Goal: Information Seeking & Learning: Learn about a topic

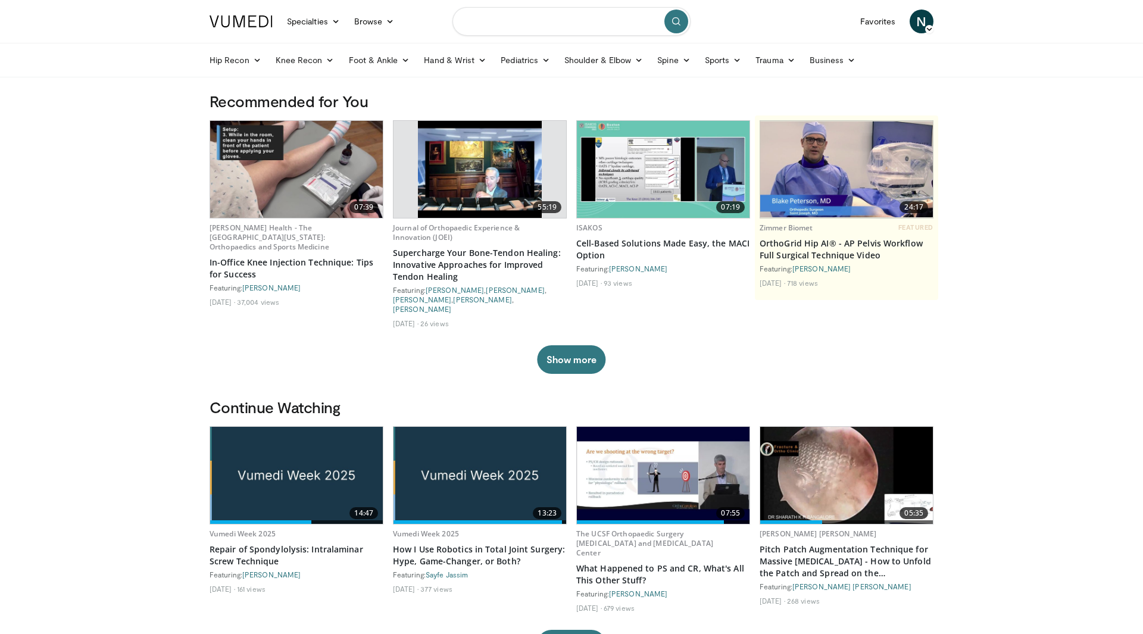
click at [499, 21] on input "Search topics, interventions" at bounding box center [571, 21] width 238 height 29
type input "**********"
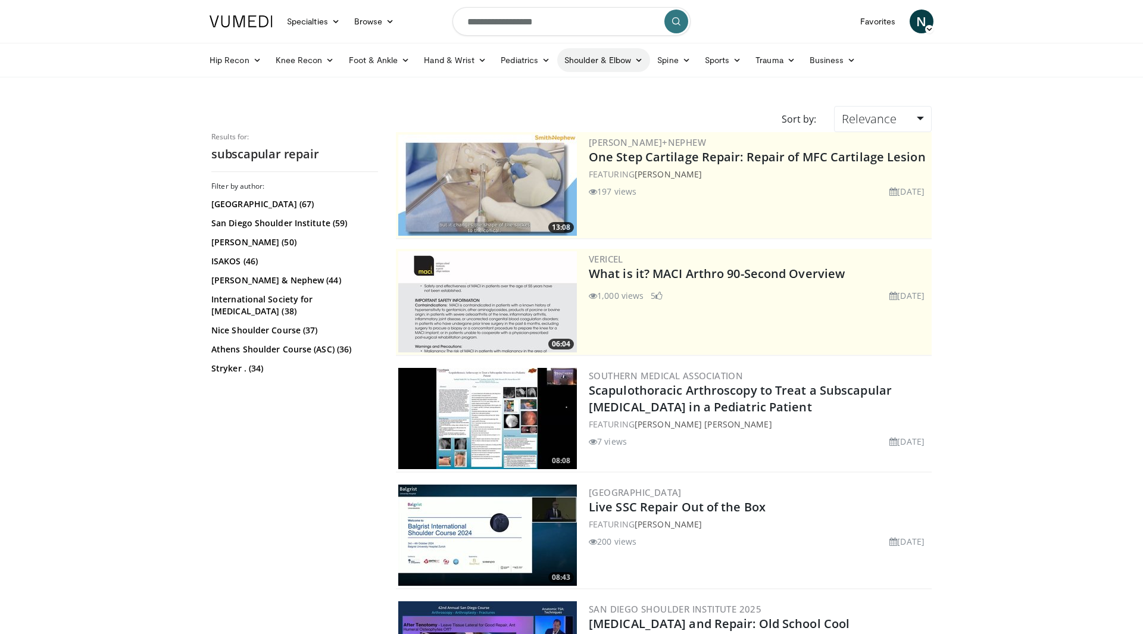
click at [613, 58] on link "Shoulder & Elbow" at bounding box center [603, 60] width 93 height 24
click at [710, 61] on link "Sports" at bounding box center [723, 60] width 51 height 24
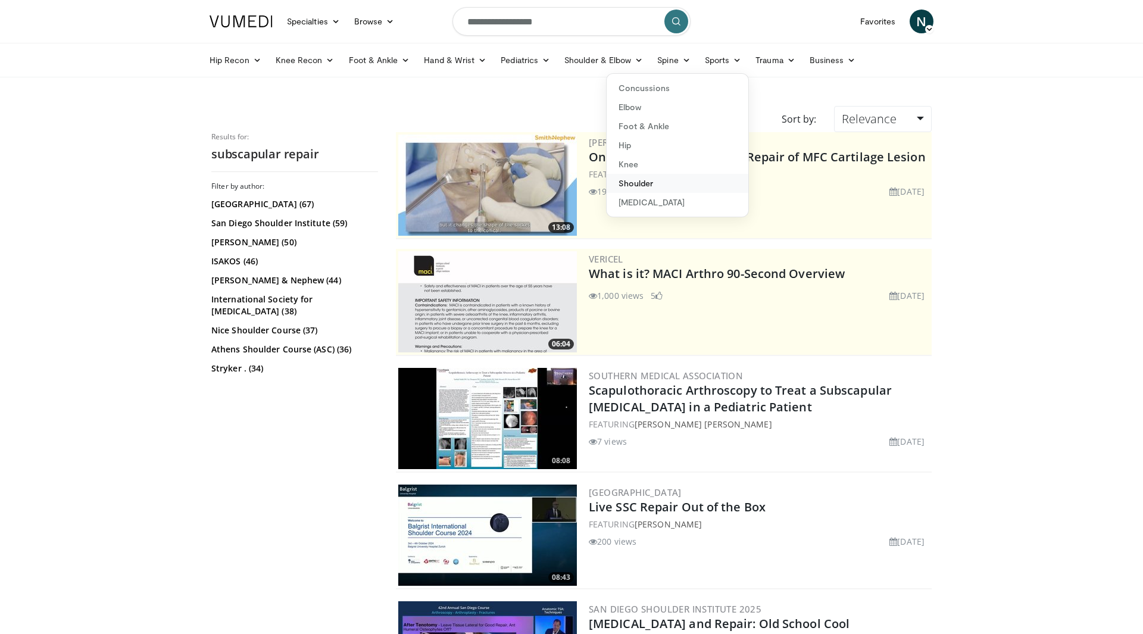
click at [633, 185] on link "Shoulder" at bounding box center [678, 183] width 142 height 19
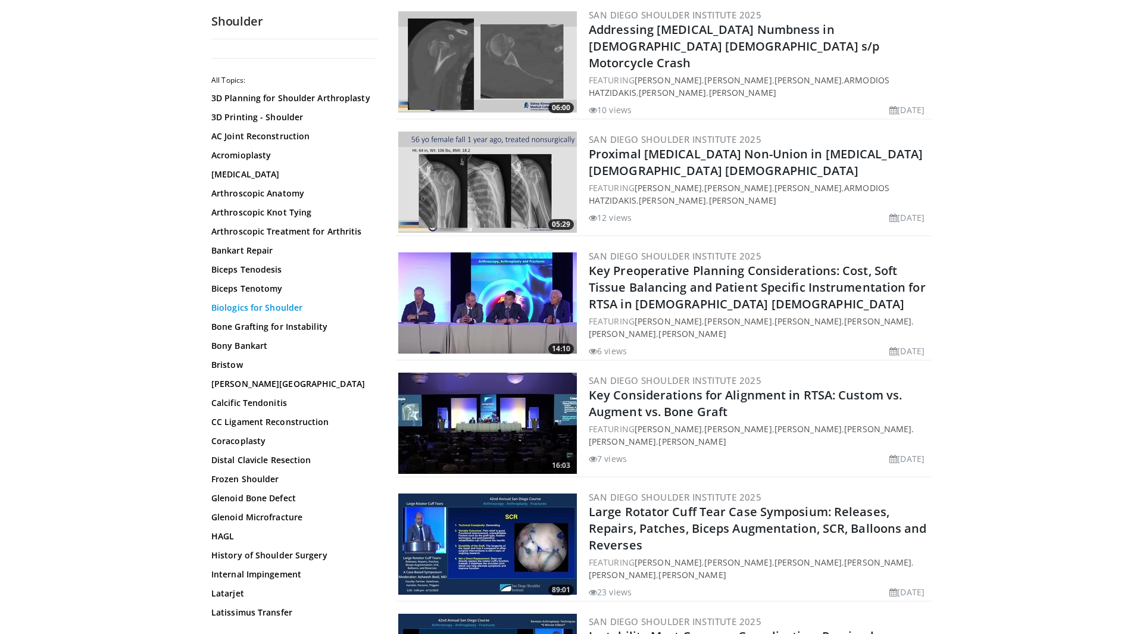
scroll to position [606, 0]
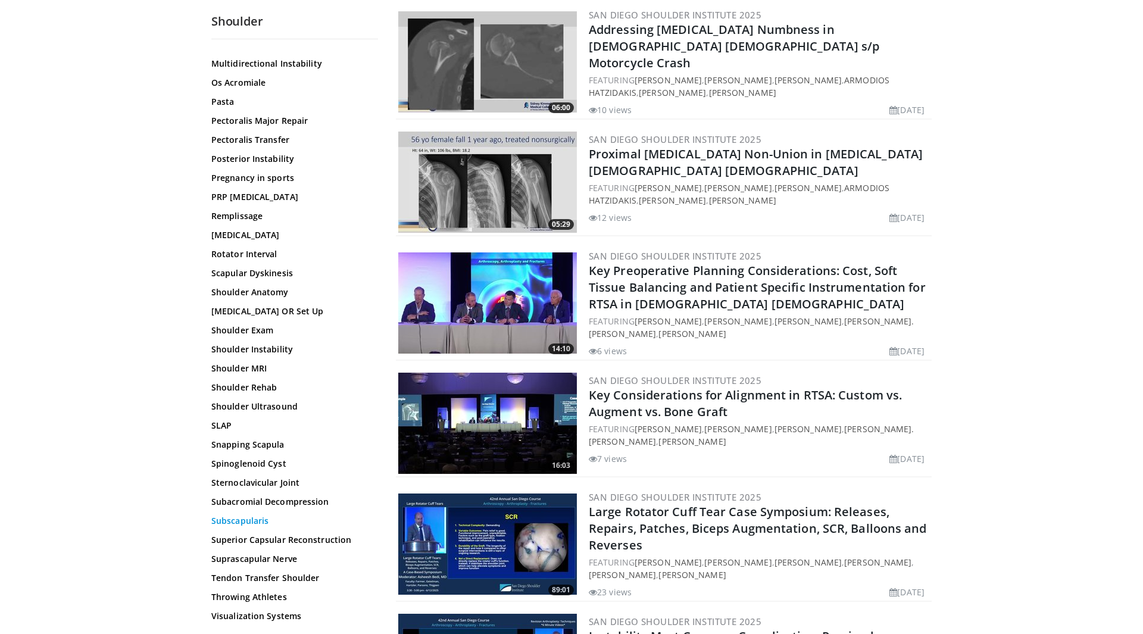
click at [242, 520] on link "Subscapularis" at bounding box center [291, 521] width 161 height 12
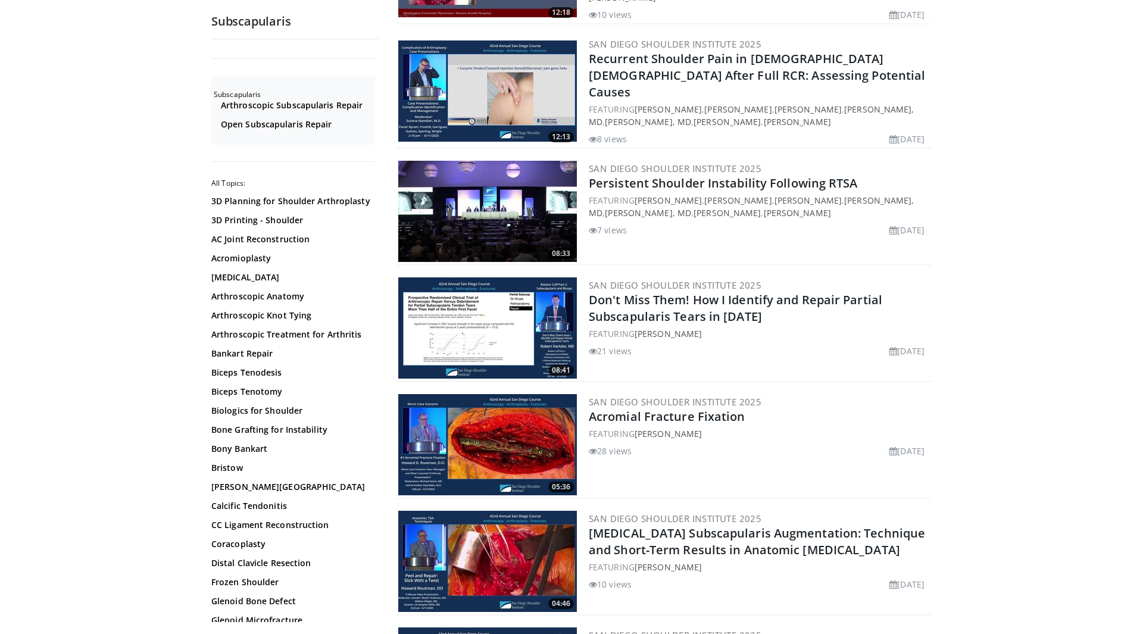
scroll to position [352, 0]
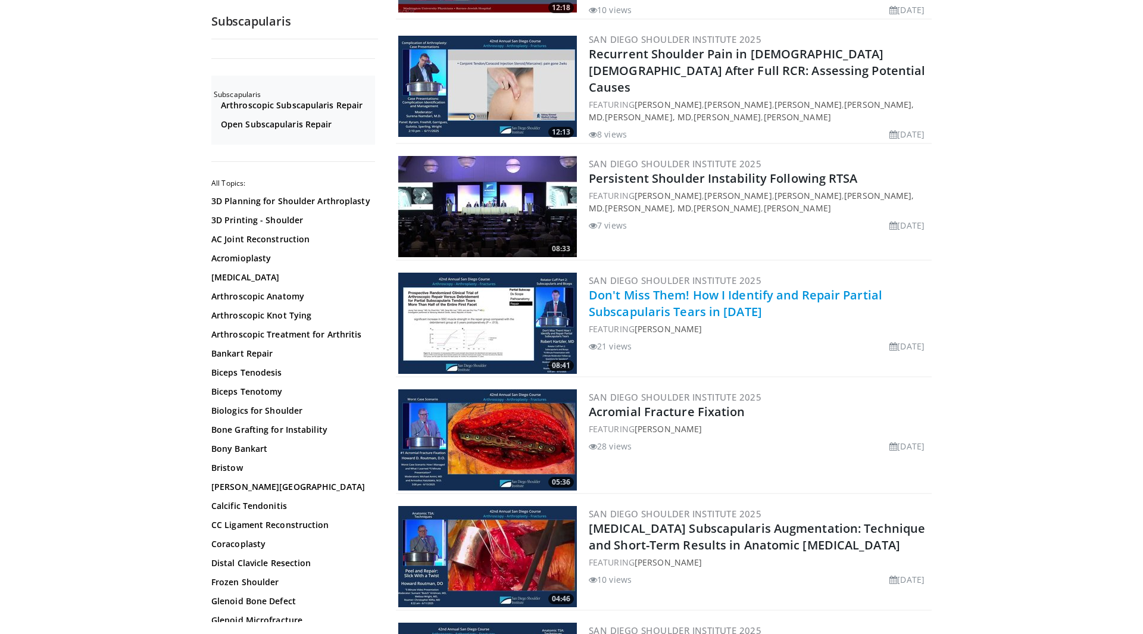
click at [676, 287] on link "Don't Miss Them! How I Identify and Repair Partial Subscapularis Tears in 2025" at bounding box center [736, 303] width 294 height 33
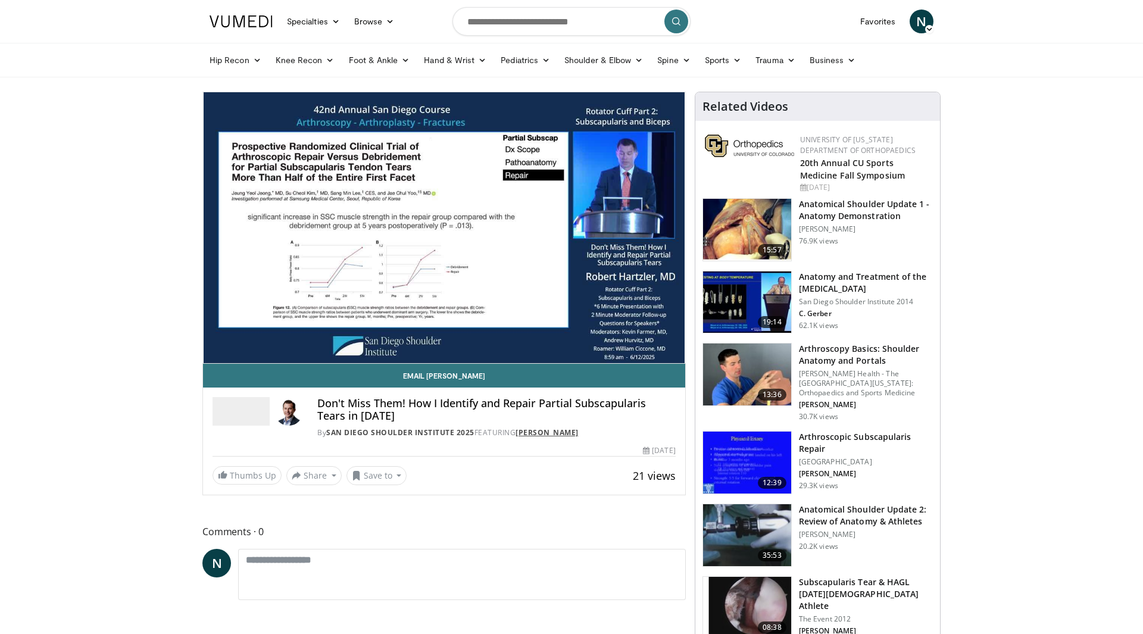
drag, startPoint x: 594, startPoint y: 433, endPoint x: 519, endPoint y: 433, distance: 75.6
click at [519, 433] on div "By San Diego Shoulder Institute 2025 FEATURING Robert Hartzler" at bounding box center [496, 432] width 358 height 11
